Goal: Task Accomplishment & Management: Manage account settings

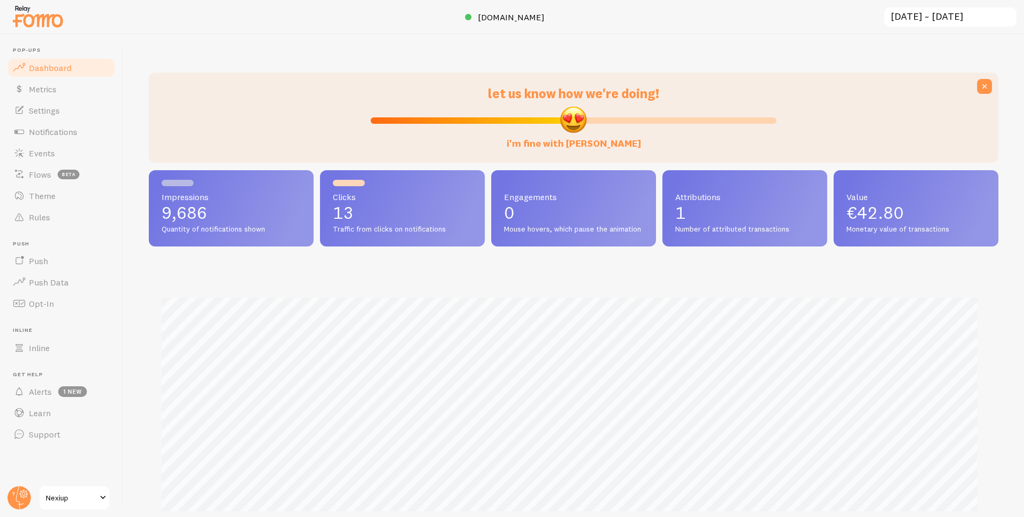
scroll to position [280, 842]
click at [45, 154] on span "Events" at bounding box center [42, 153] width 26 height 11
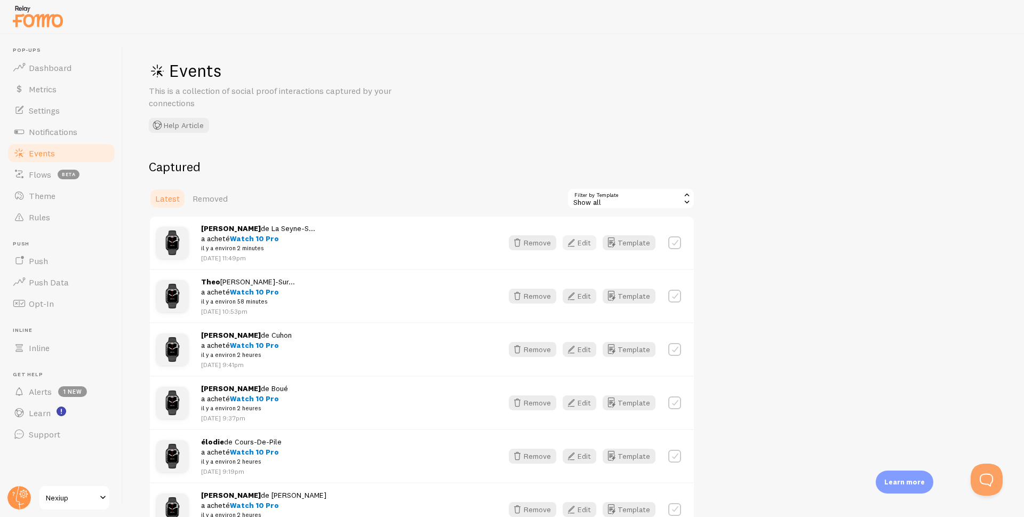
click at [582, 238] on button "Edit" at bounding box center [580, 242] width 34 height 15
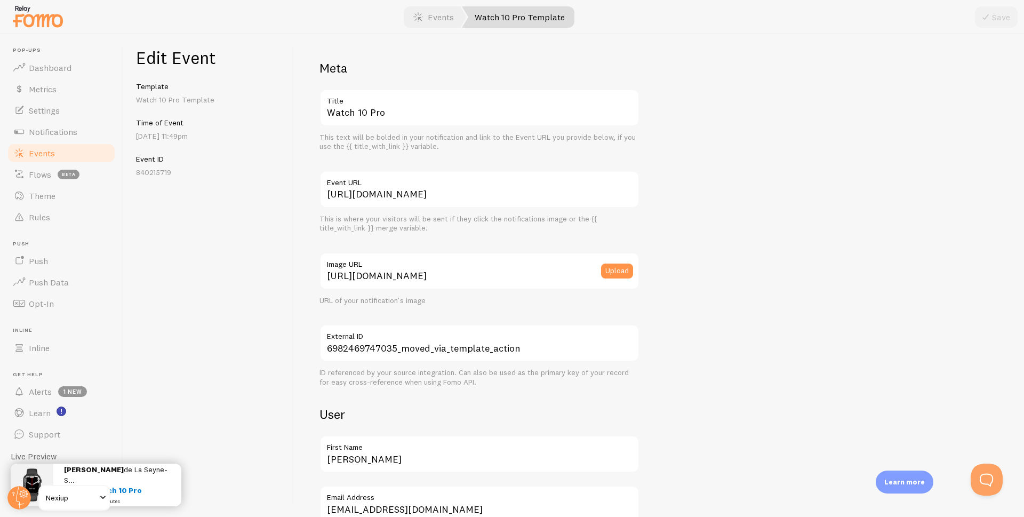
click at [46, 153] on span "Events" at bounding box center [42, 153] width 26 height 11
